Goal: Information Seeking & Learning: Learn about a topic

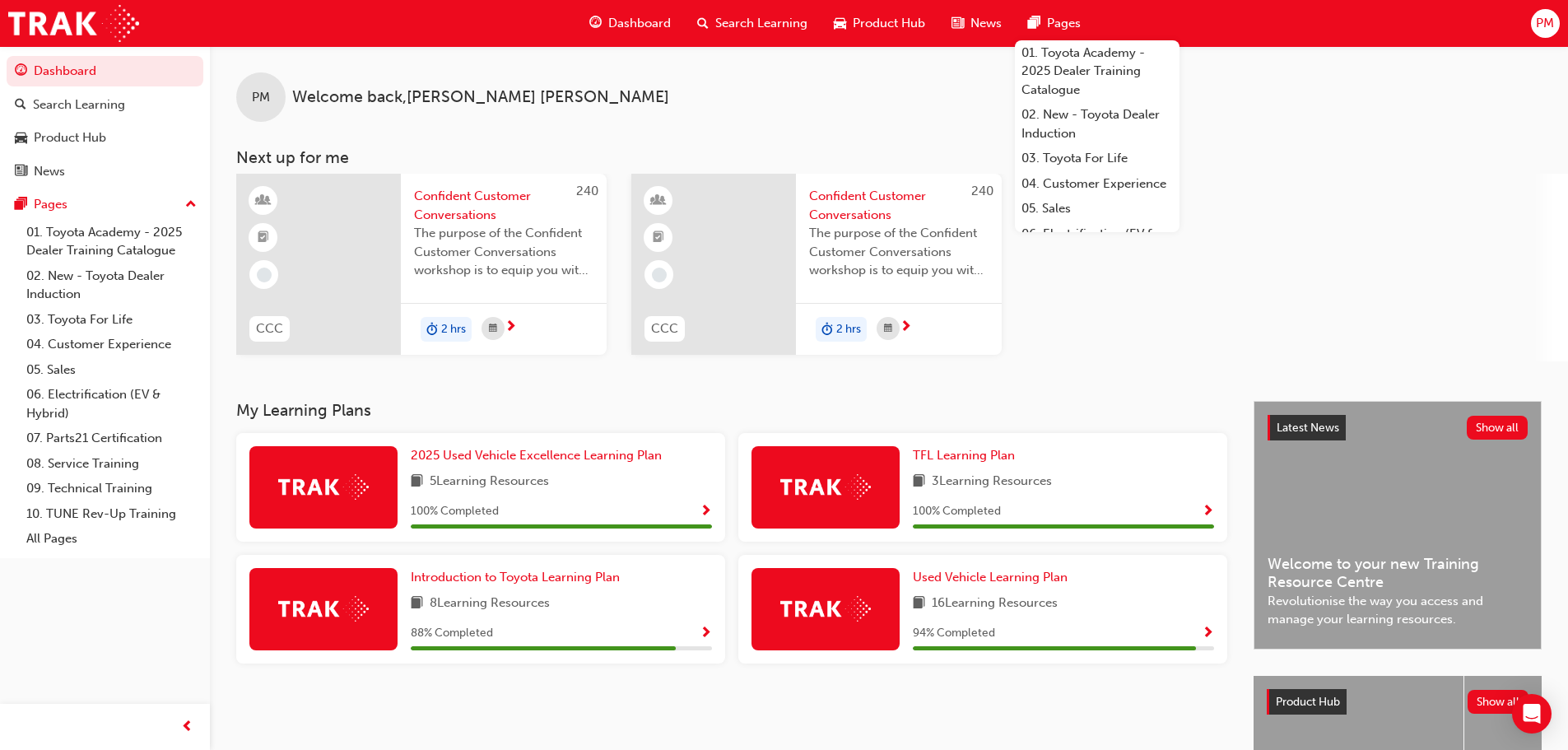
click at [743, 21] on span "Search Learning" at bounding box center [761, 23] width 92 height 19
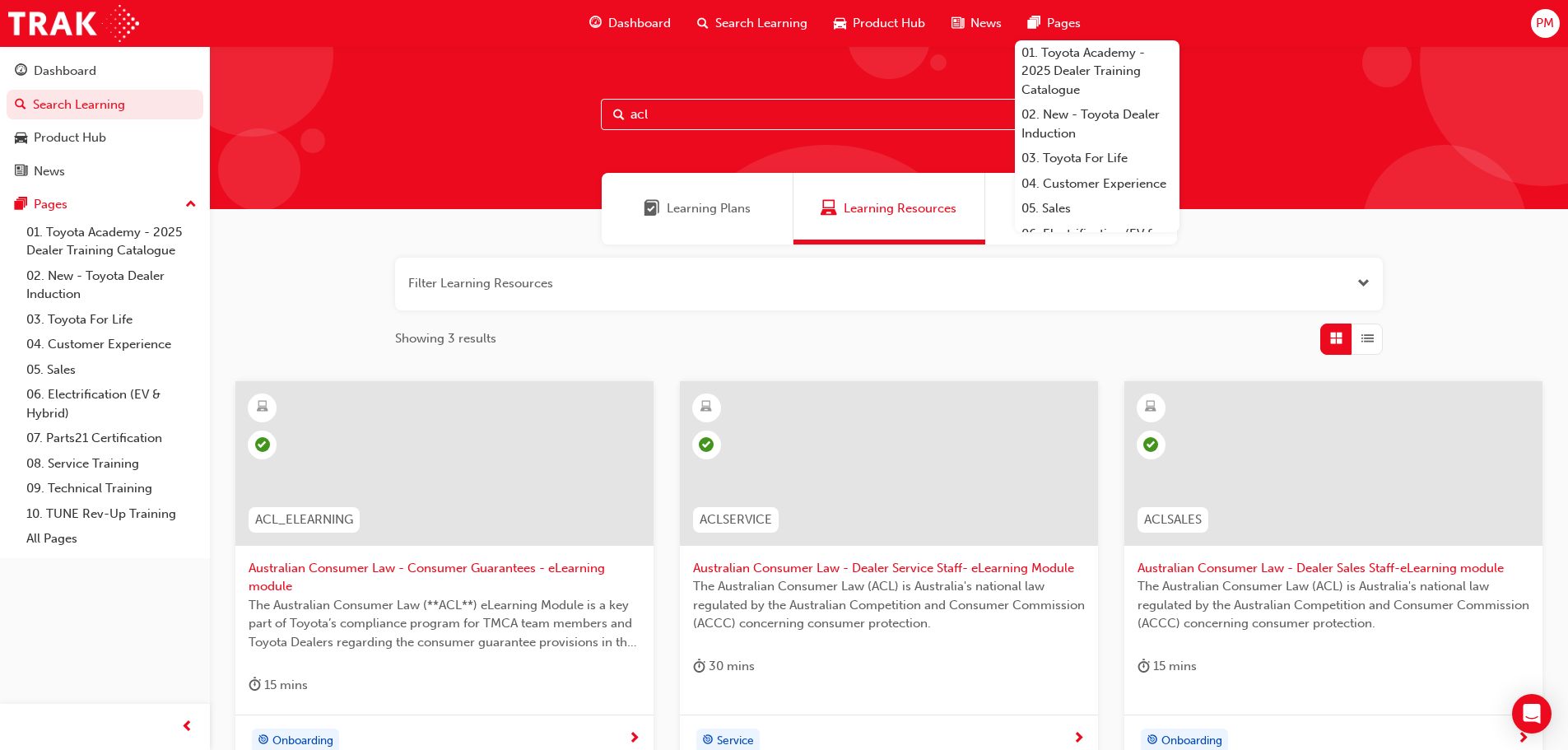
scroll to position [176, 0]
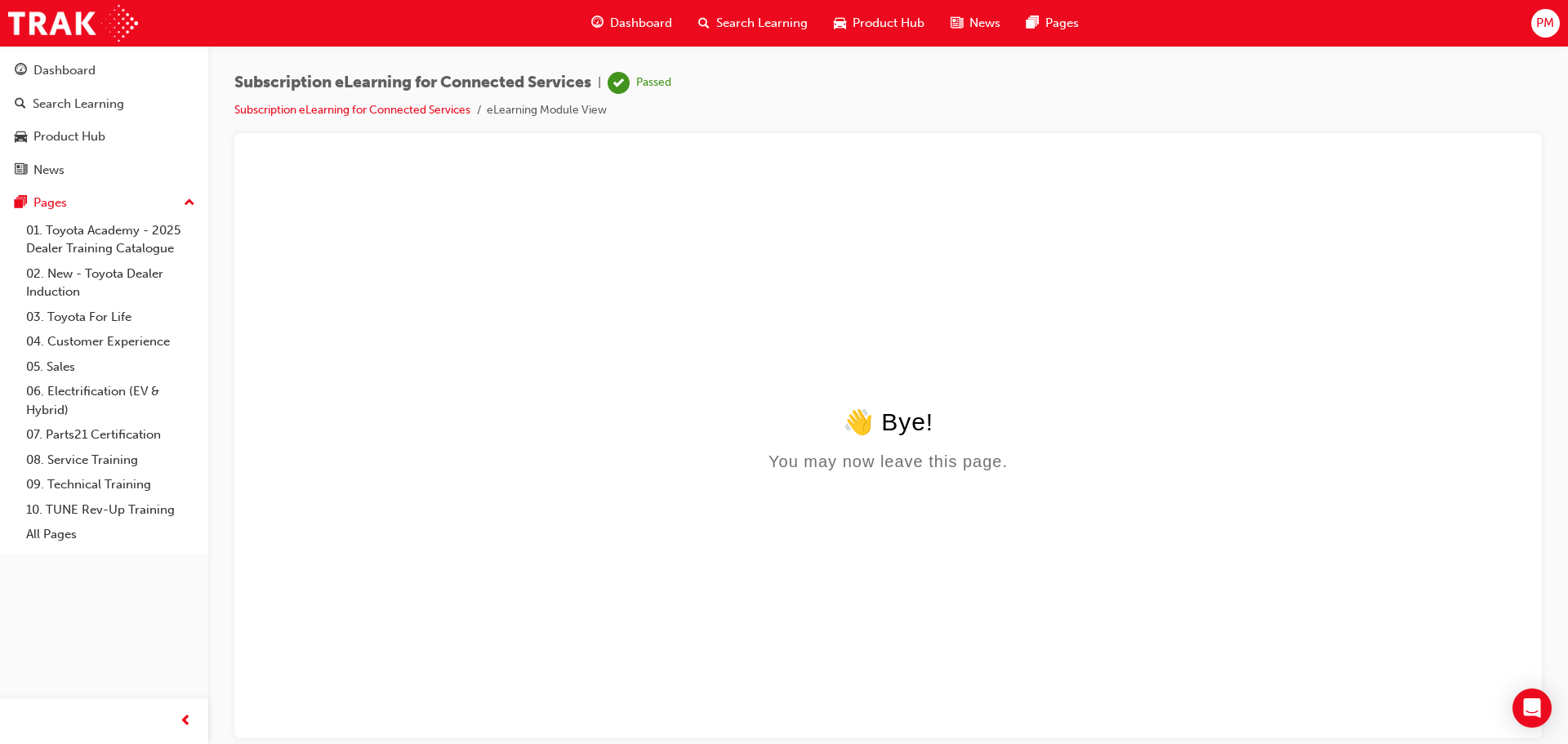
click at [775, 20] on span "Search Learning" at bounding box center [762, 23] width 92 height 19
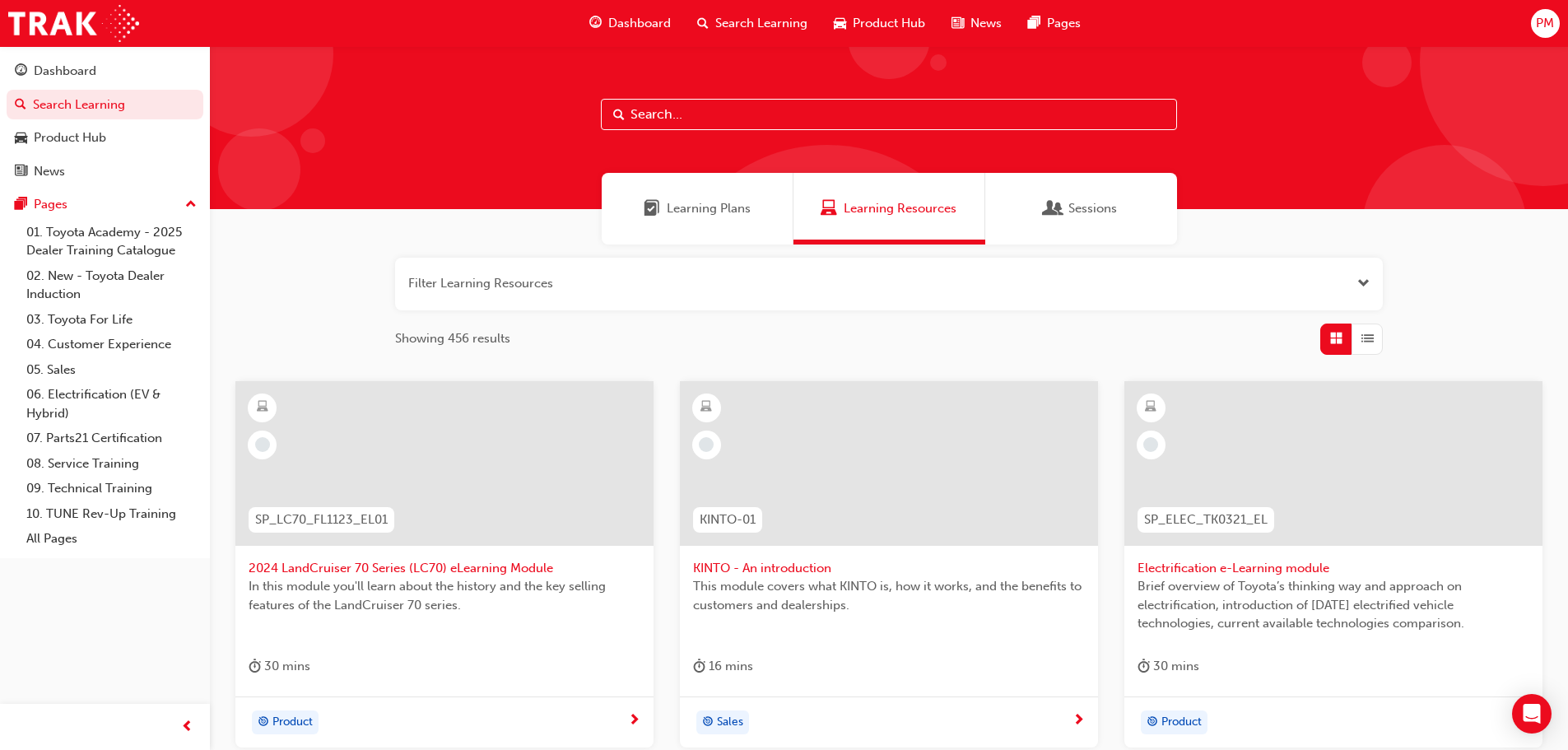
click at [652, 116] on input "text" at bounding box center [888, 114] width 576 height 31
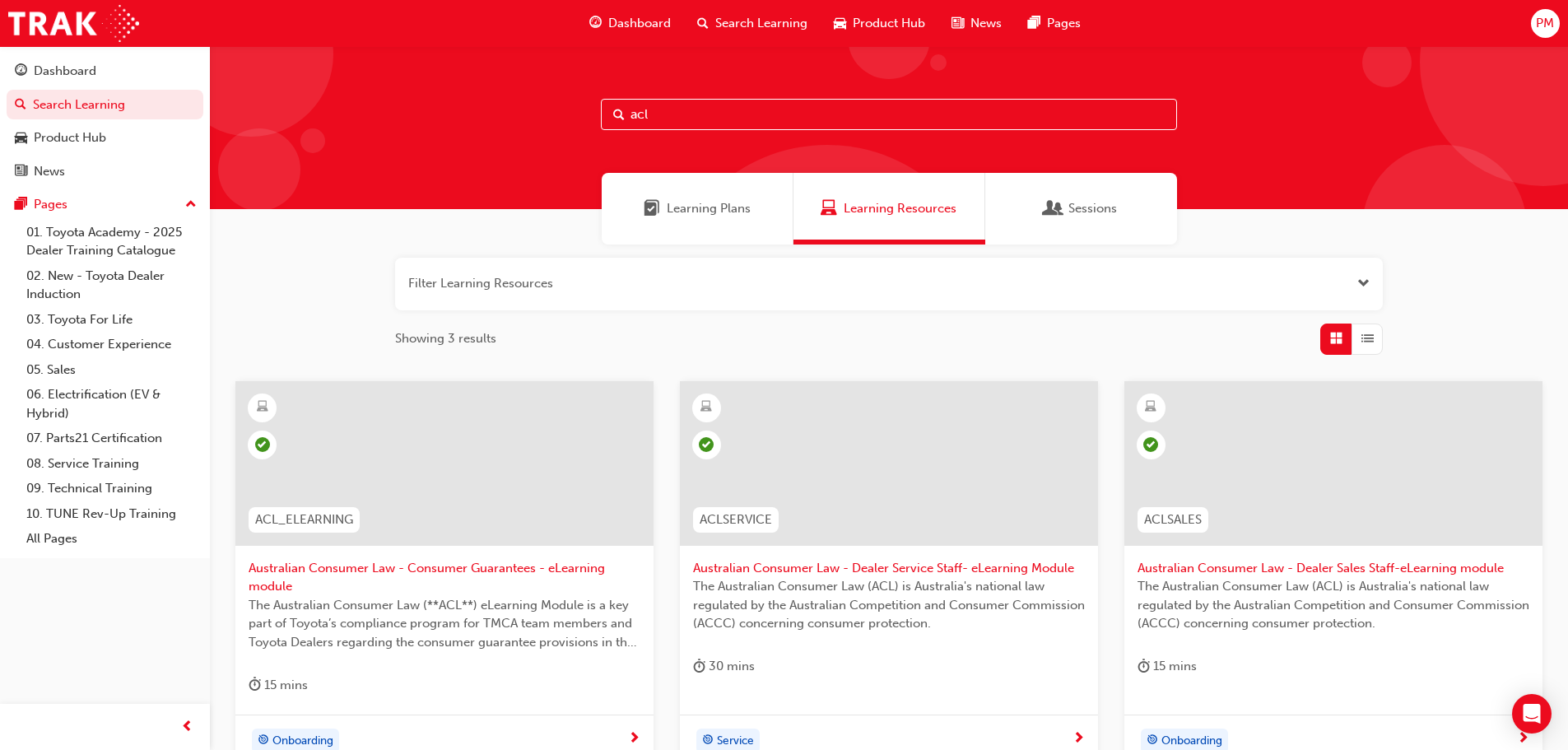
type input "acl"
click at [869, 460] on div at bounding box center [888, 463] width 418 height 164
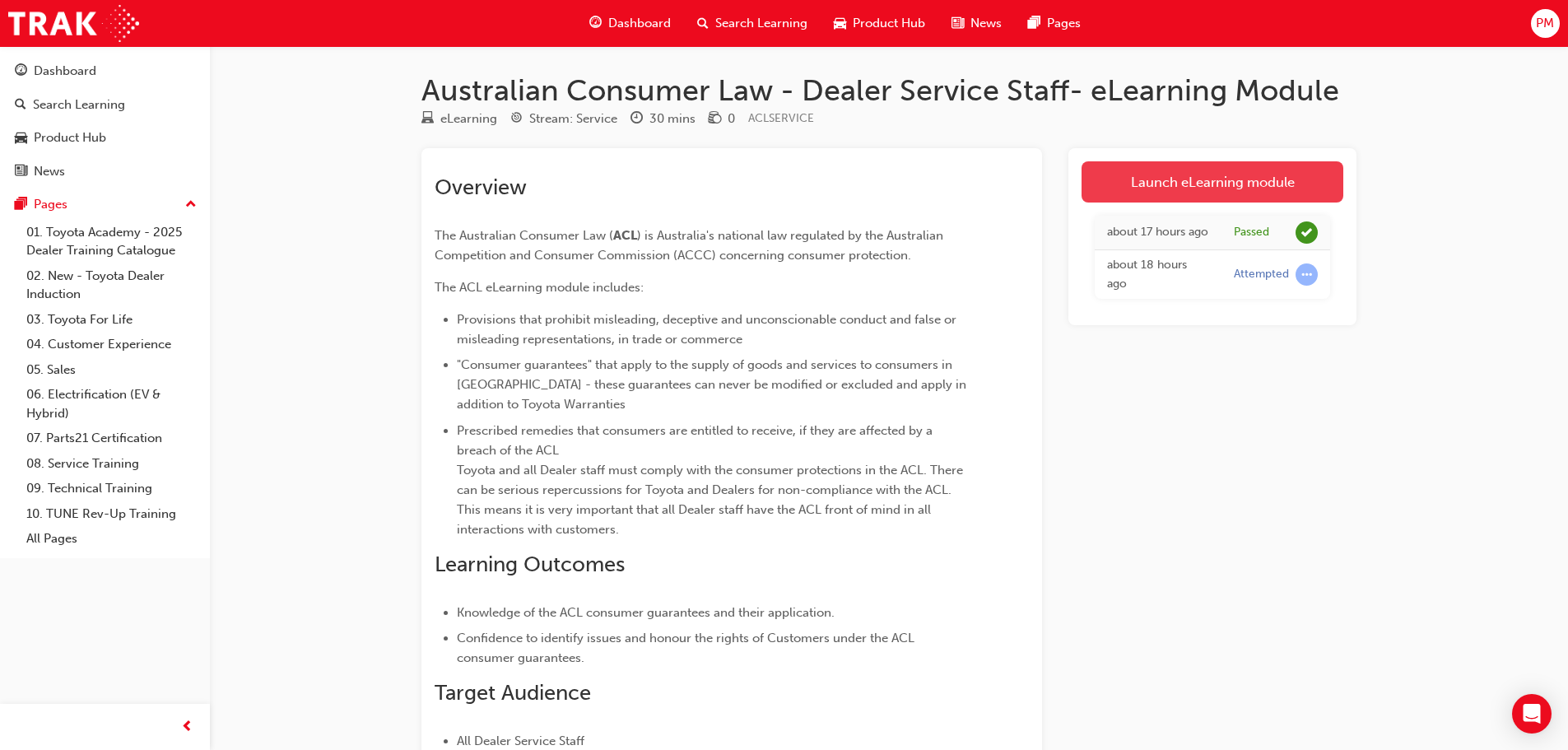
click at [1225, 171] on link "Launch eLearning module" at bounding box center [1212, 182] width 262 height 41
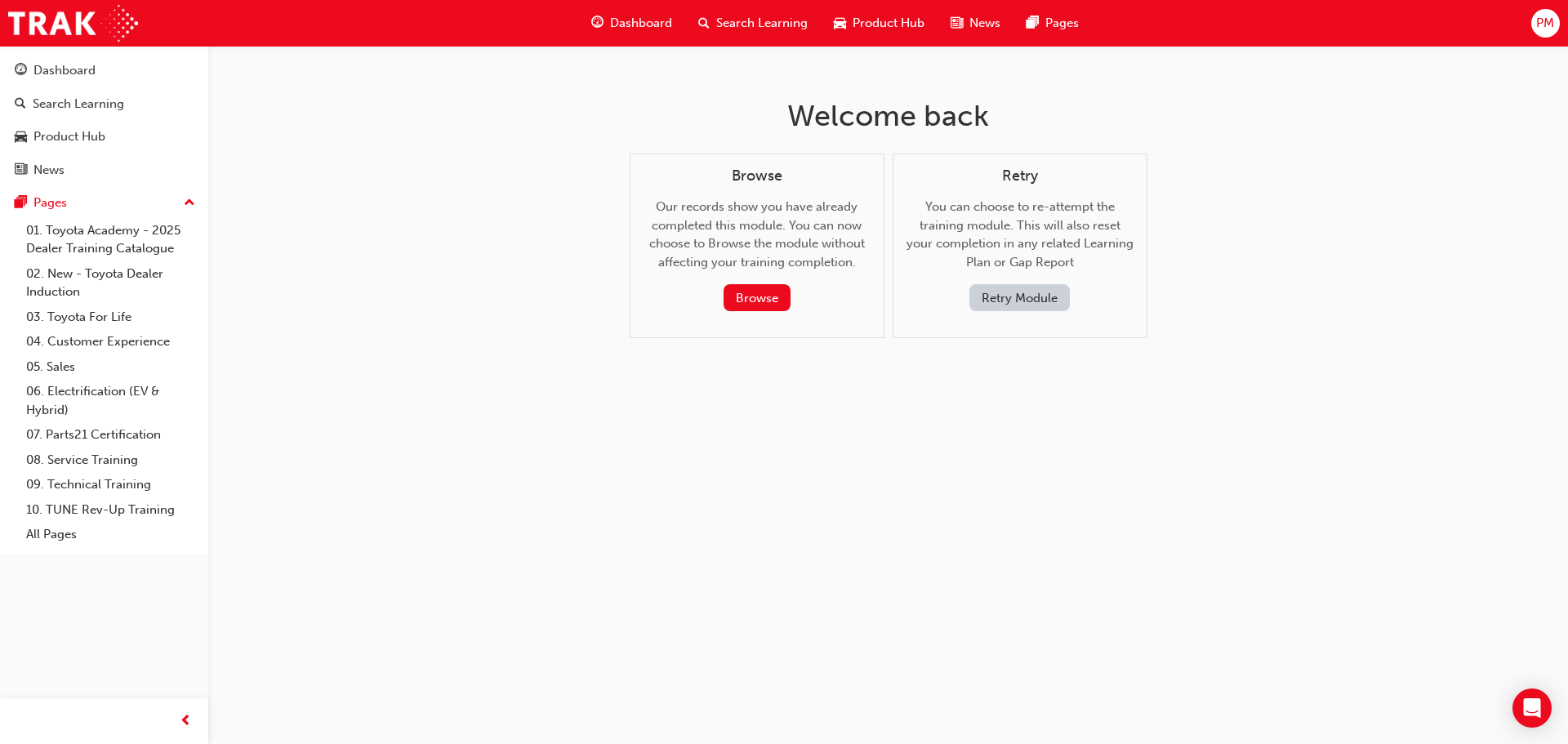
click at [738, 25] on span "Search Learning" at bounding box center [762, 23] width 92 height 19
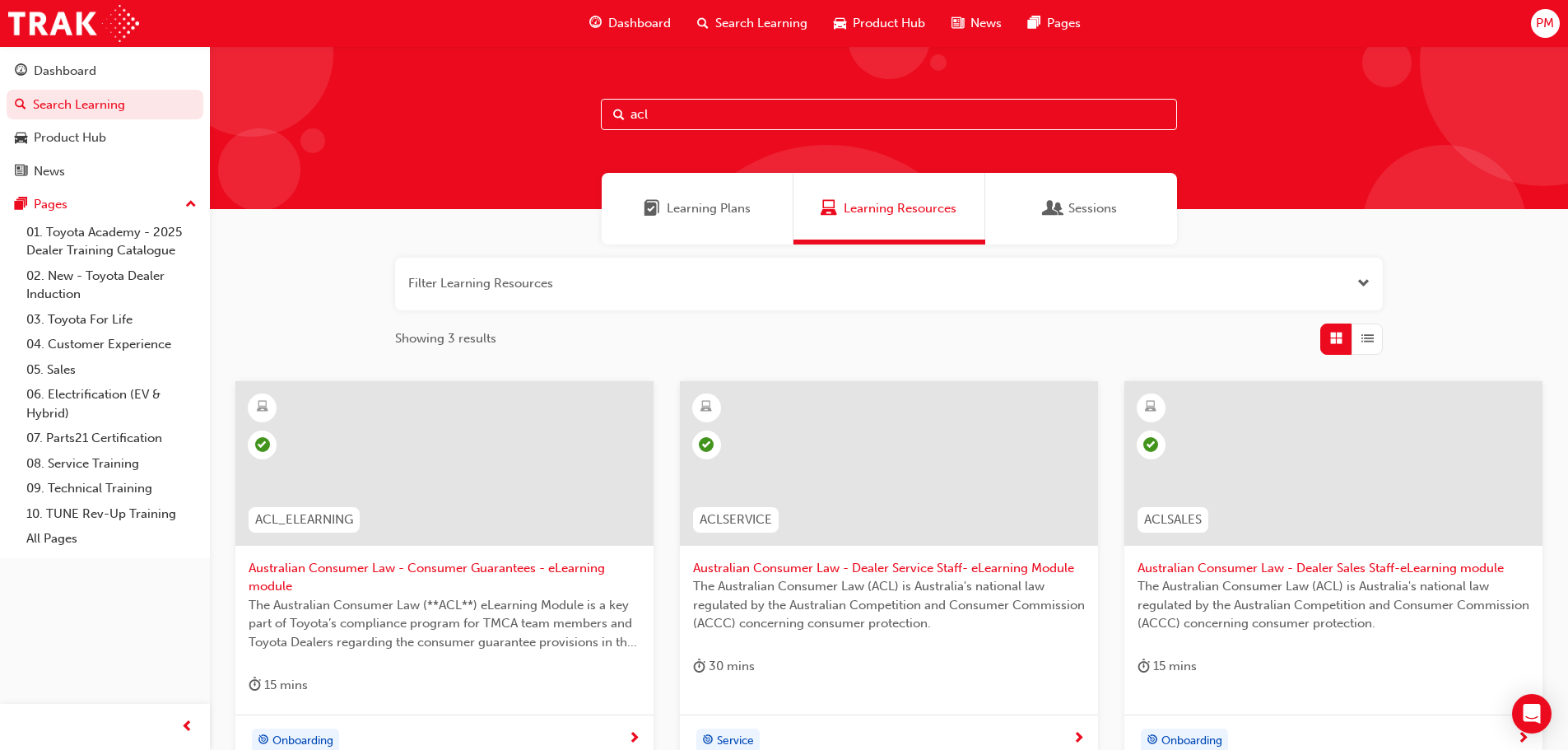
click at [1066, 194] on div "Sessions" at bounding box center [1081, 209] width 192 height 72
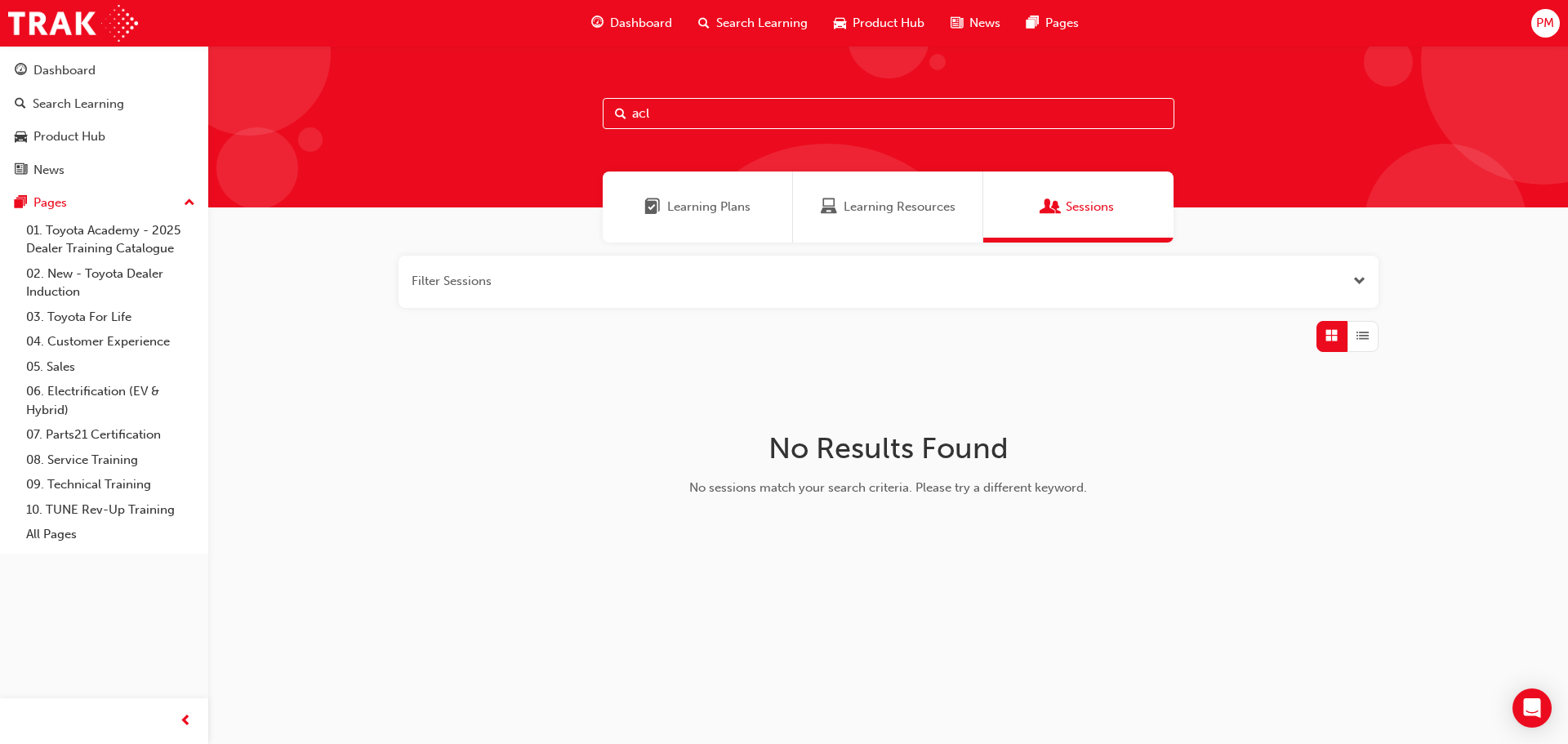
drag, startPoint x: 671, startPoint y: 206, endPoint x: 756, endPoint y: 195, distance: 85.7
click at [671, 207] on span "Learning Plans" at bounding box center [709, 206] width 83 height 19
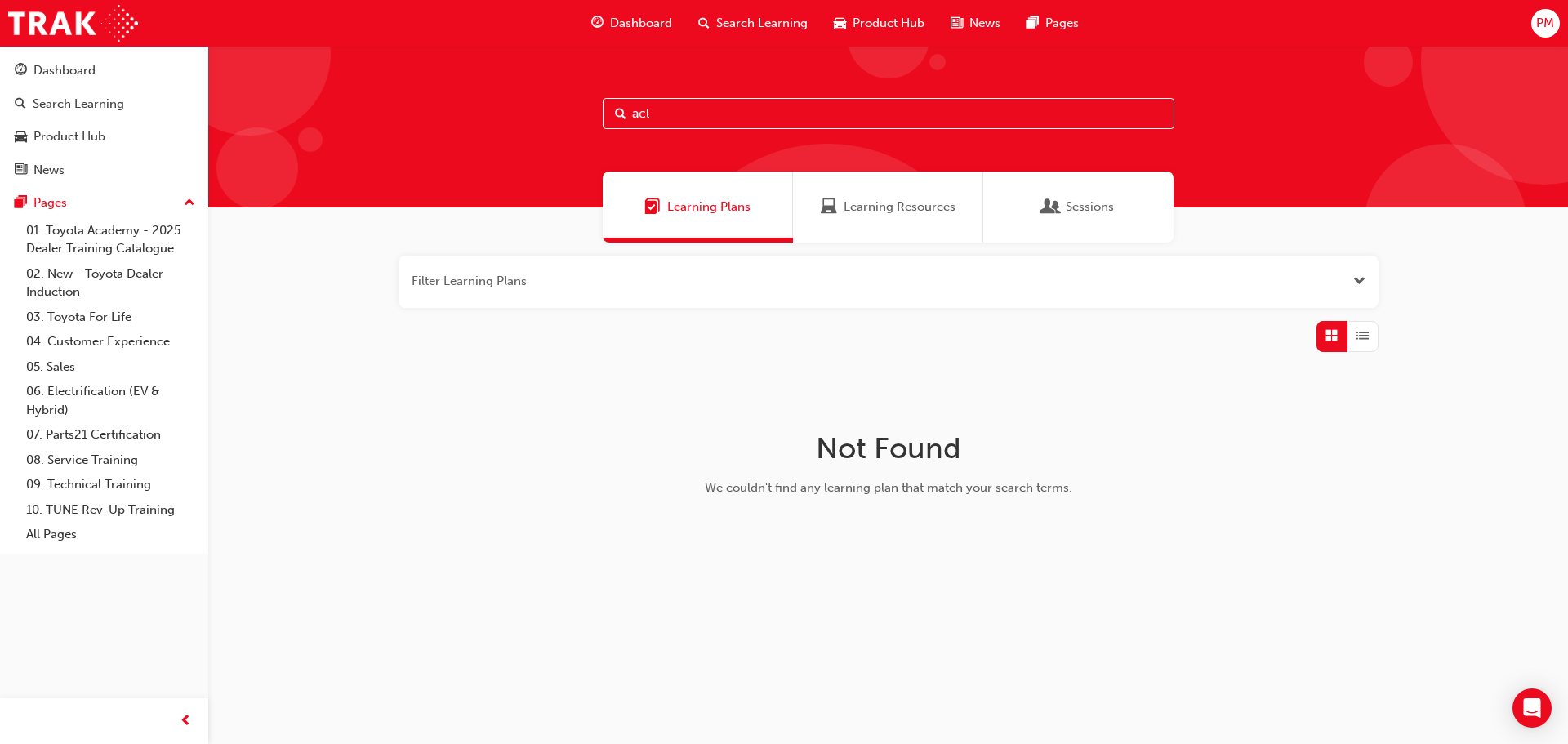
click at [897, 207] on span "Learning Resources" at bounding box center [899, 206] width 112 height 19
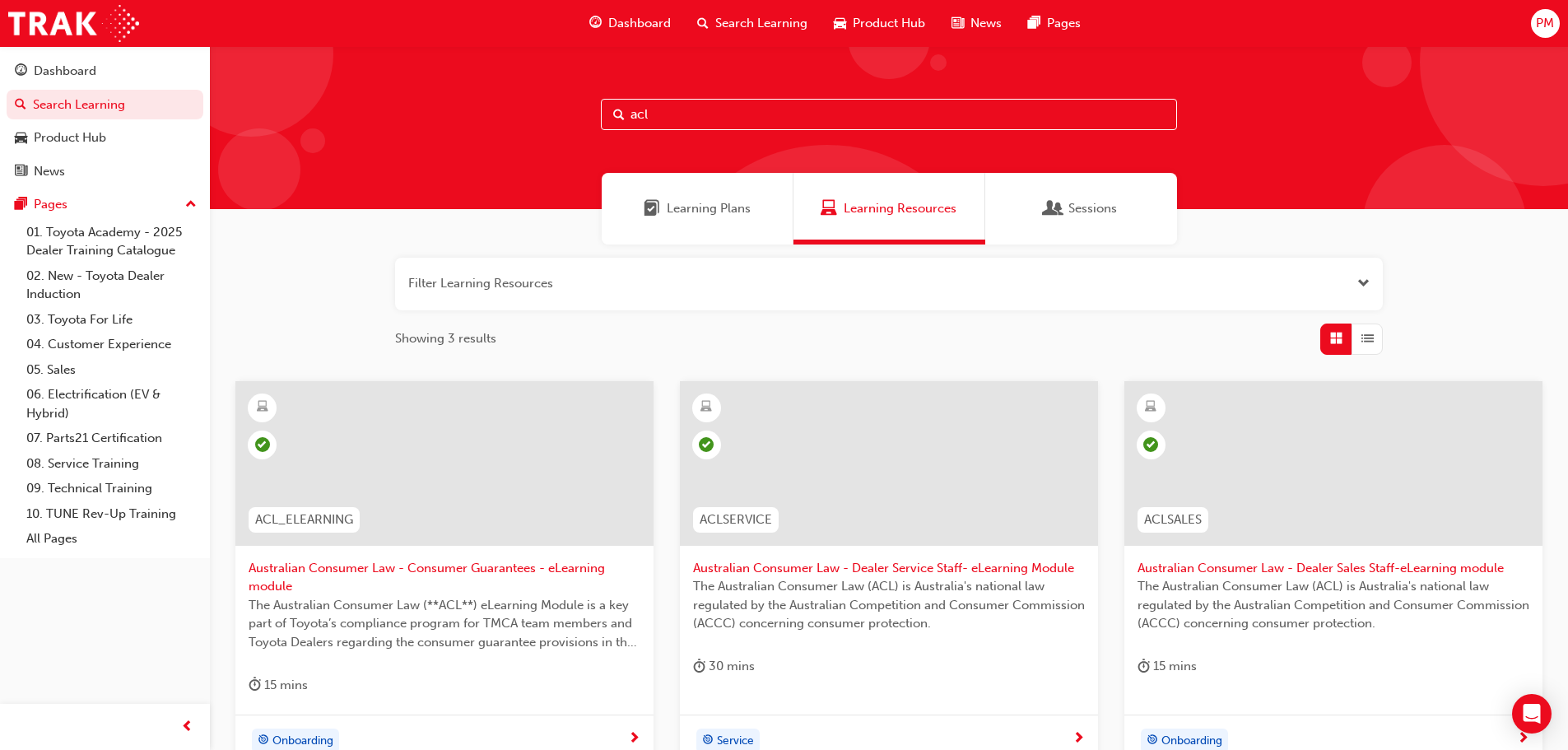
click at [398, 453] on div at bounding box center [444, 463] width 418 height 164
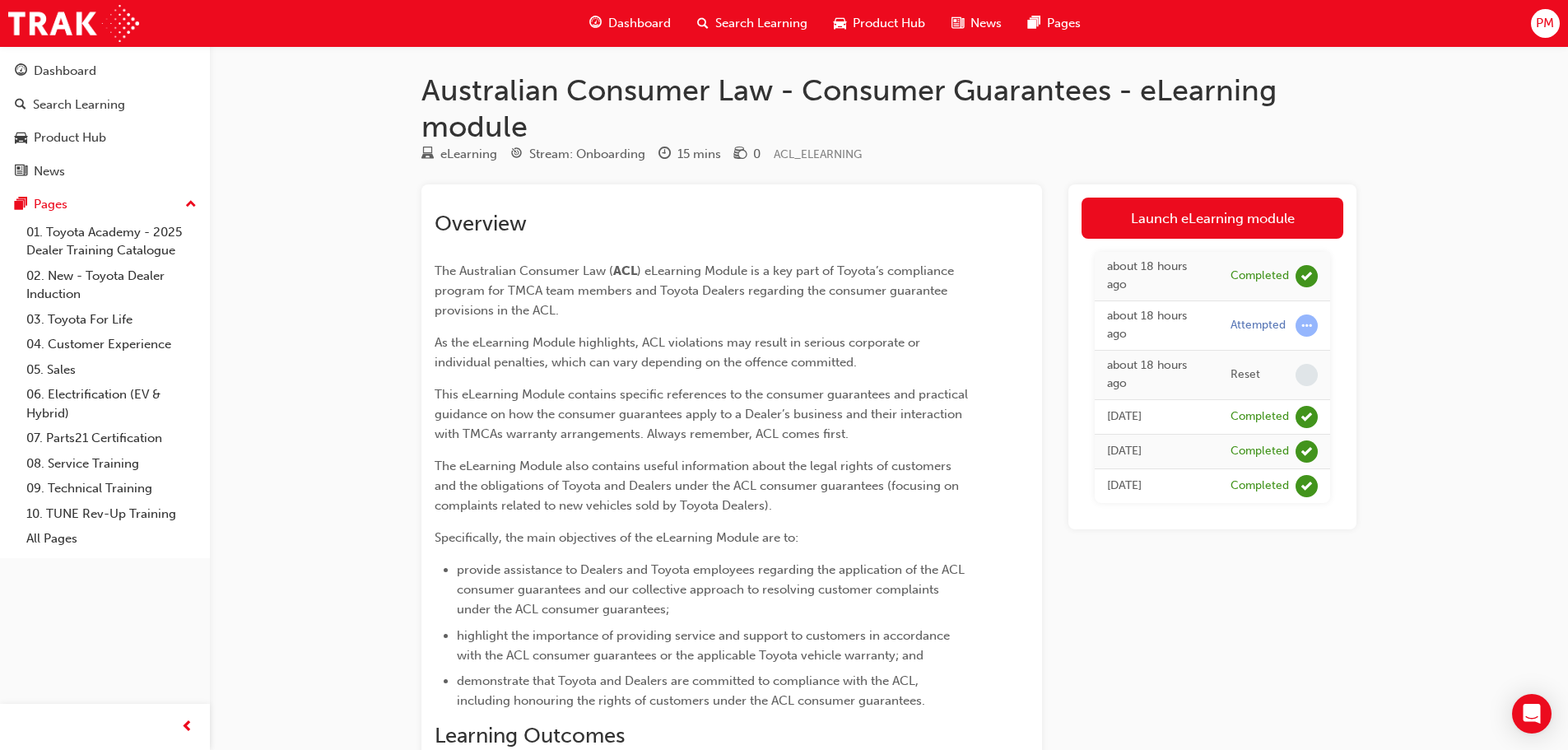
click at [732, 17] on span "Search Learning" at bounding box center [761, 23] width 92 height 19
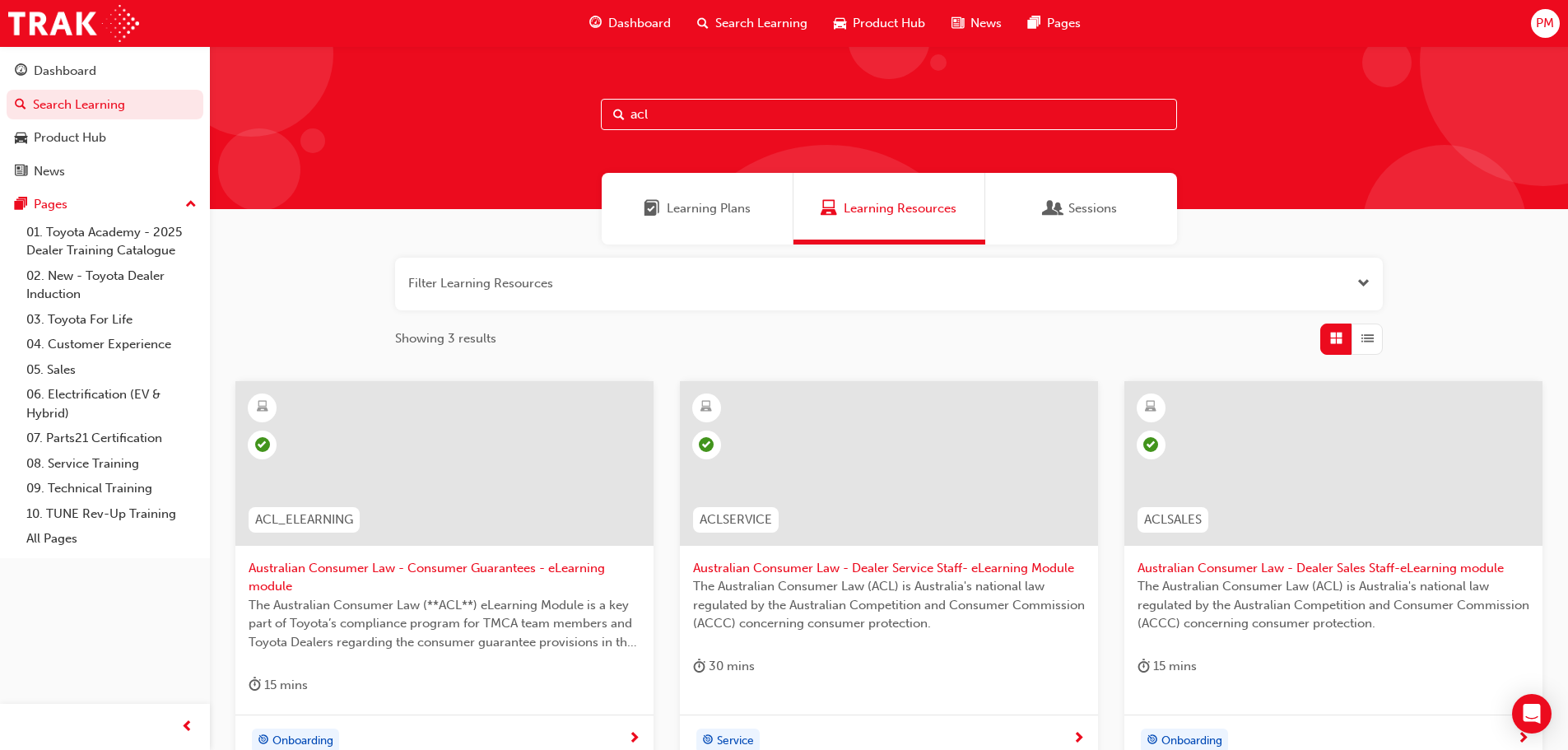
click at [859, 475] on div at bounding box center [888, 463] width 418 height 164
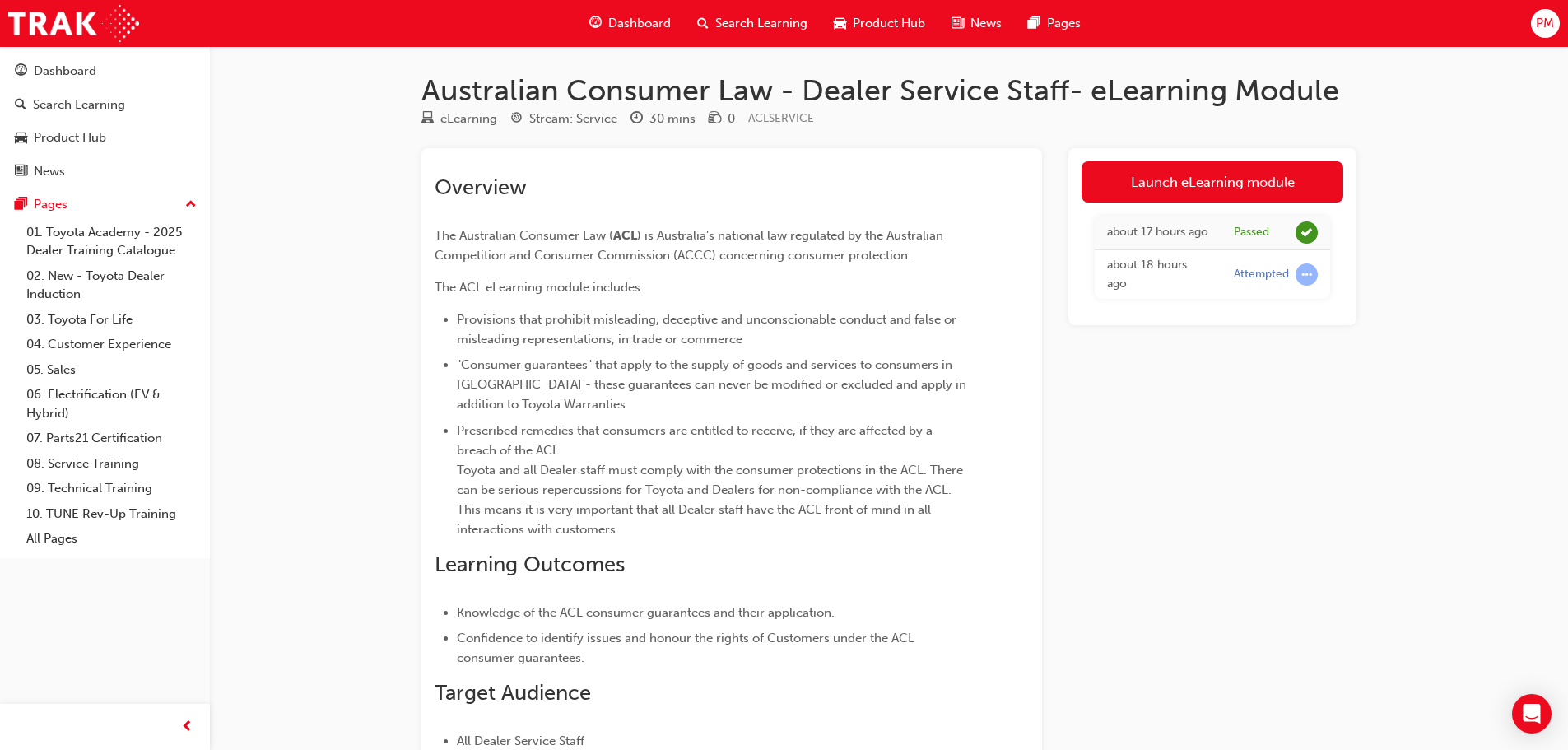
drag, startPoint x: 746, startPoint y: 14, endPoint x: 766, endPoint y: 42, distance: 34.4
click at [745, 15] on span "Search Learning" at bounding box center [761, 23] width 92 height 19
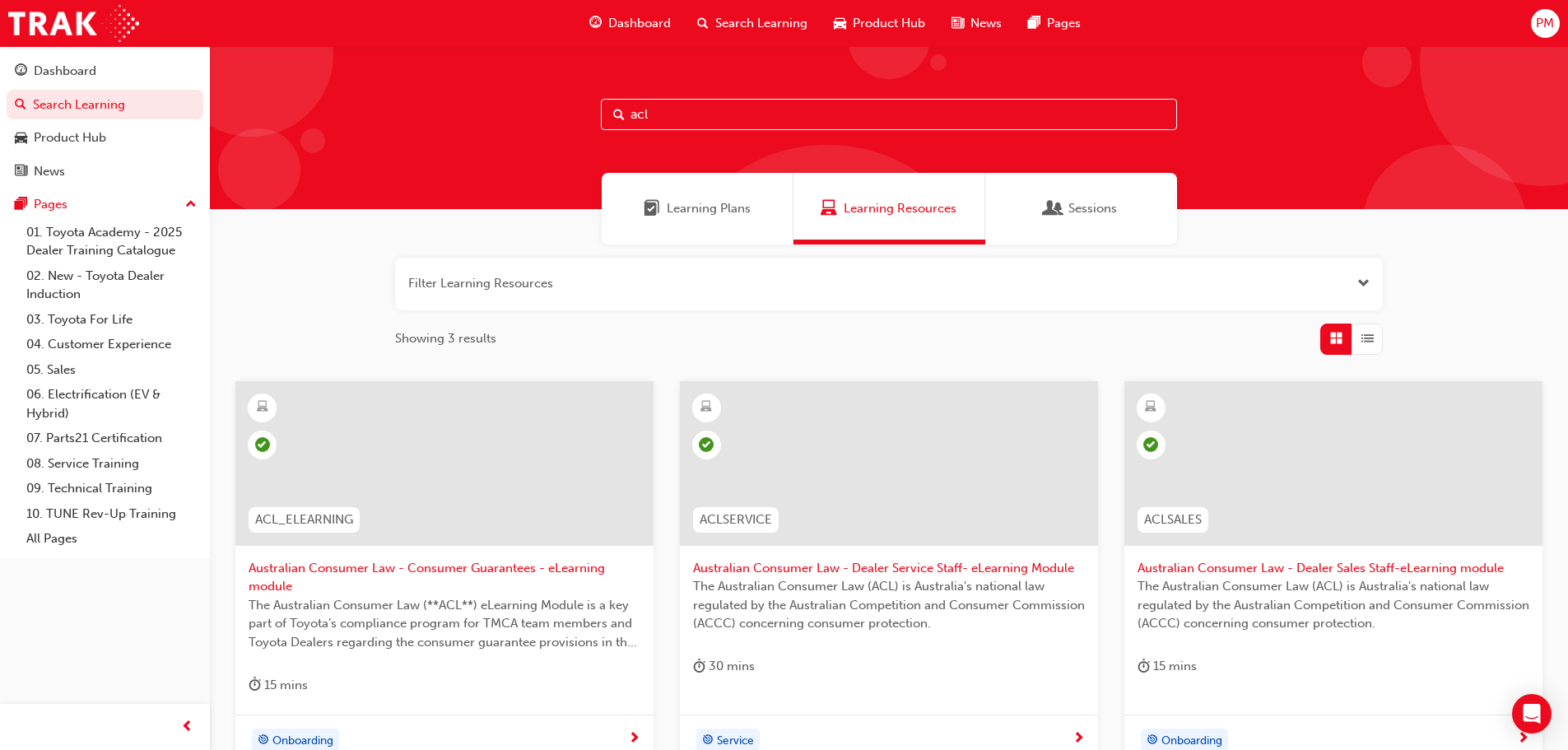
click at [1263, 486] on div at bounding box center [1333, 463] width 418 height 164
